Goal: Task Accomplishment & Management: Use online tool/utility

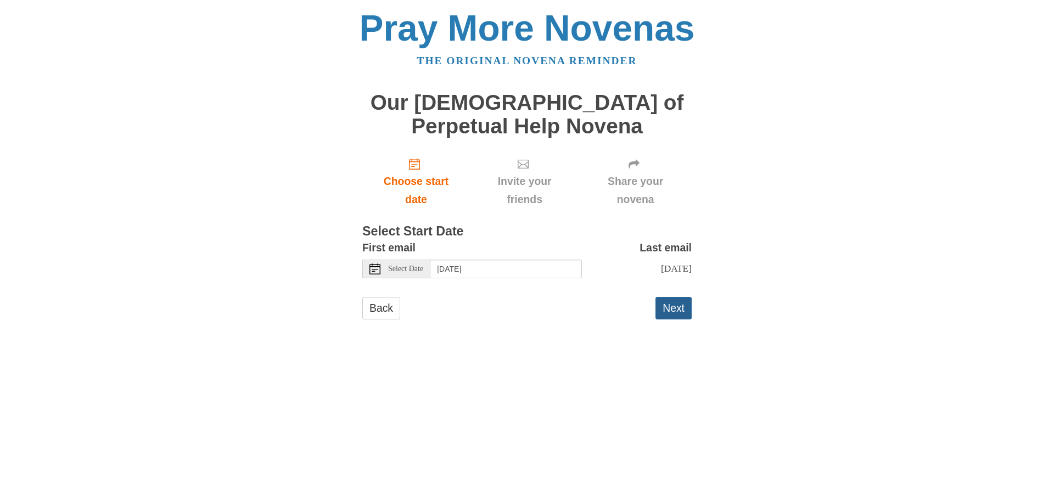
click at [681, 310] on button "Next" at bounding box center [673, 308] width 36 height 23
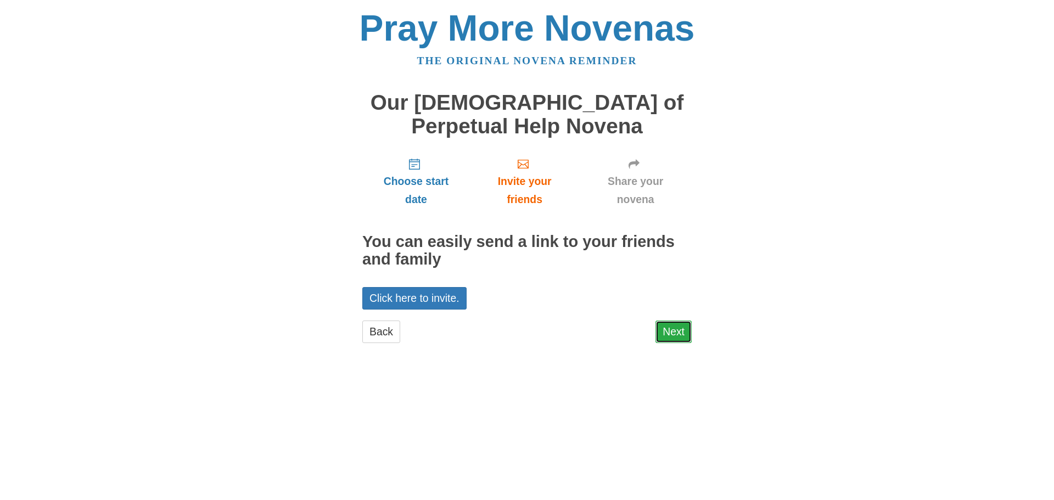
click at [679, 332] on link "Next" at bounding box center [673, 332] width 36 height 23
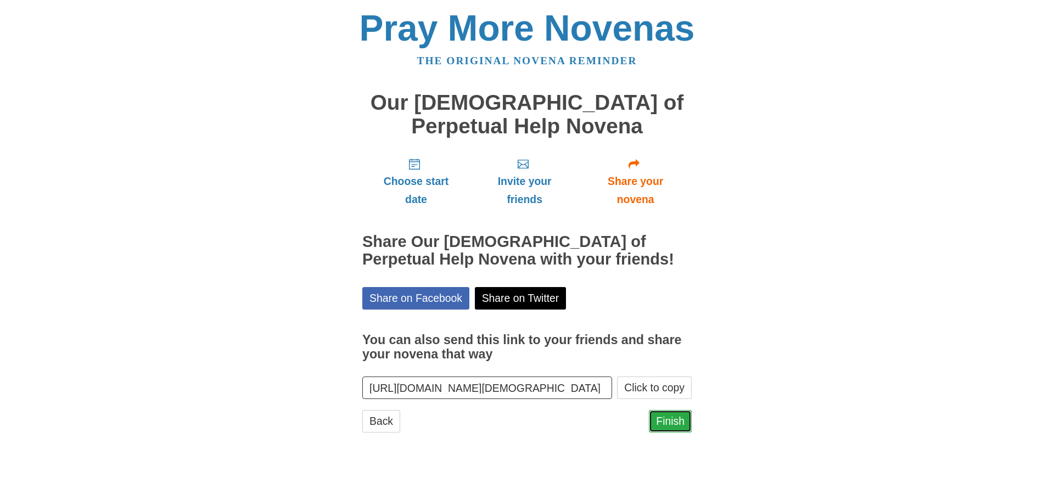
click at [671, 425] on link "Finish" at bounding box center [670, 421] width 43 height 23
